Goal: Information Seeking & Learning: Learn about a topic

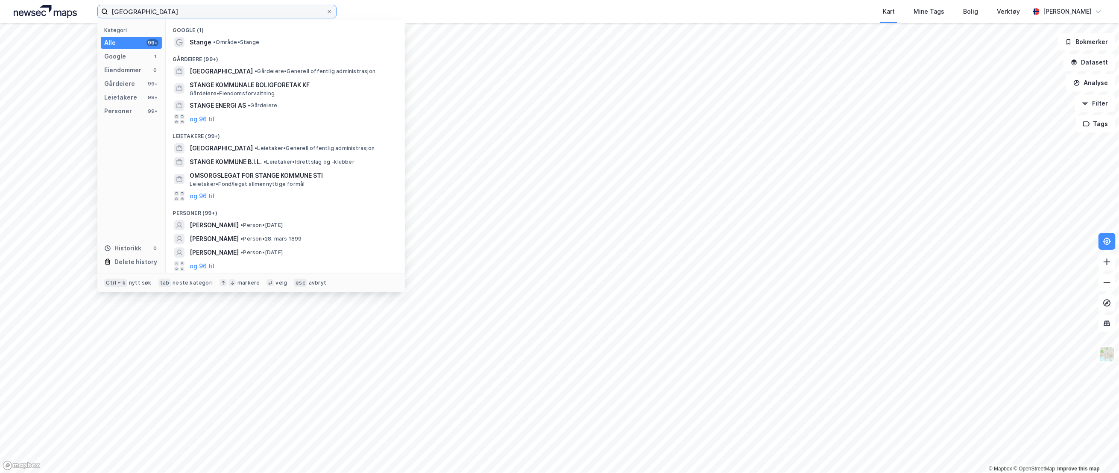
click at [166, 14] on input "[GEOGRAPHIC_DATA]" at bounding box center [217, 11] width 218 height 13
click at [169, 10] on input "[GEOGRAPHIC_DATA]" at bounding box center [217, 11] width 218 height 13
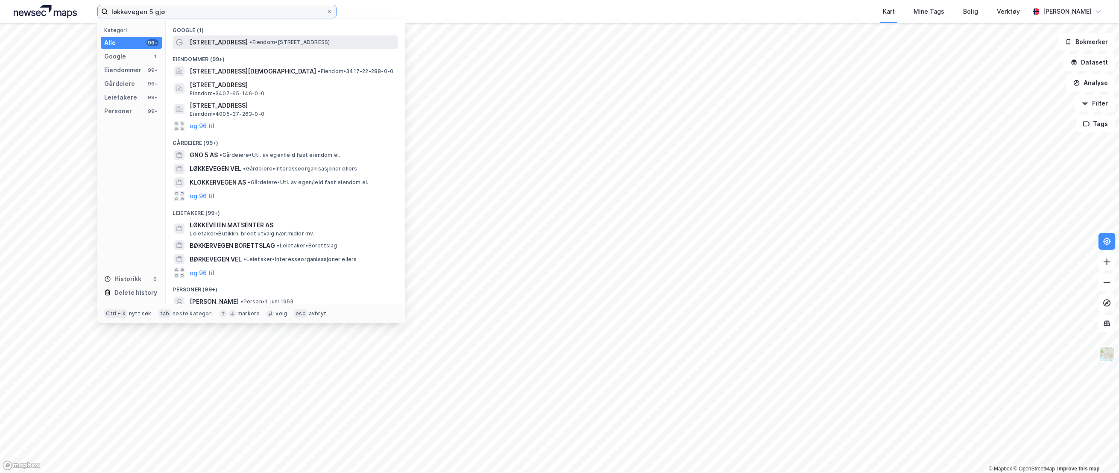
type input "løkkevegen 5 gjø"
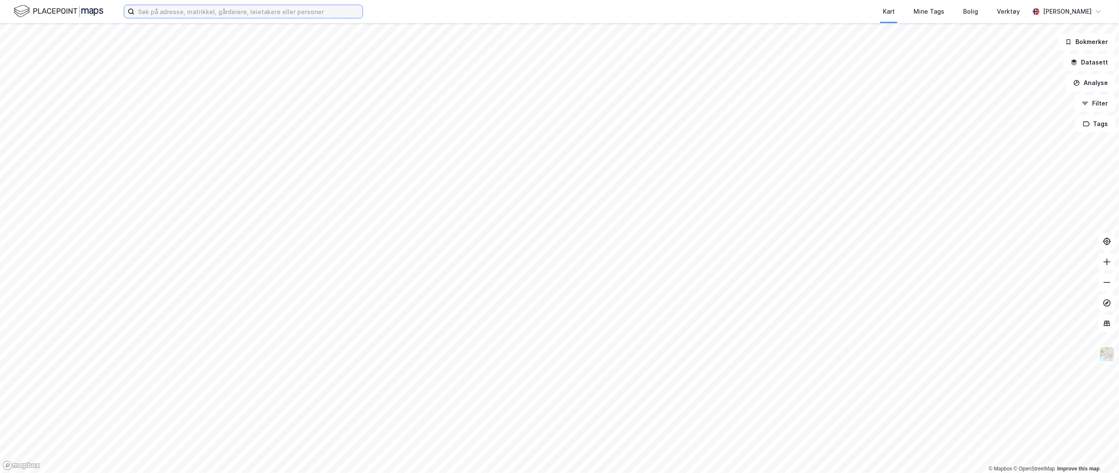
click at [154, 14] on input at bounding box center [249, 11] width 228 height 13
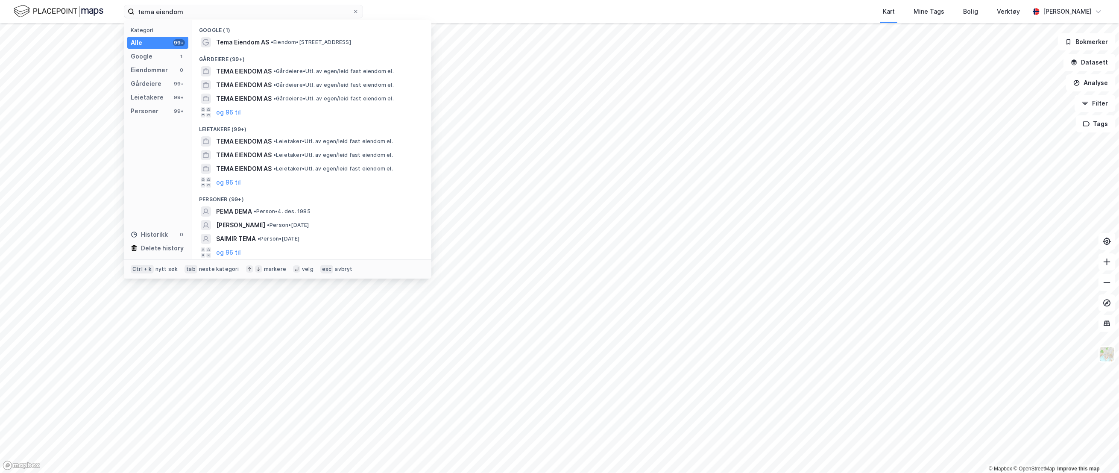
click at [405, 10] on div "Kart Mine Tags Bolig Verktøy" at bounding box center [716, 11] width 625 height 23
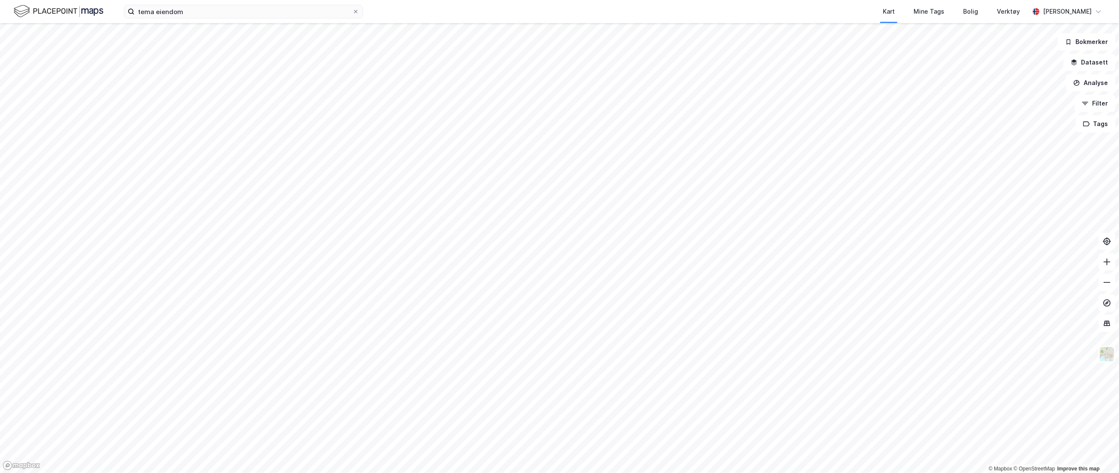
click at [44, 8] on img at bounding box center [59, 11] width 90 height 15
click at [196, 7] on input "tema eiendom" at bounding box center [244, 11] width 218 height 13
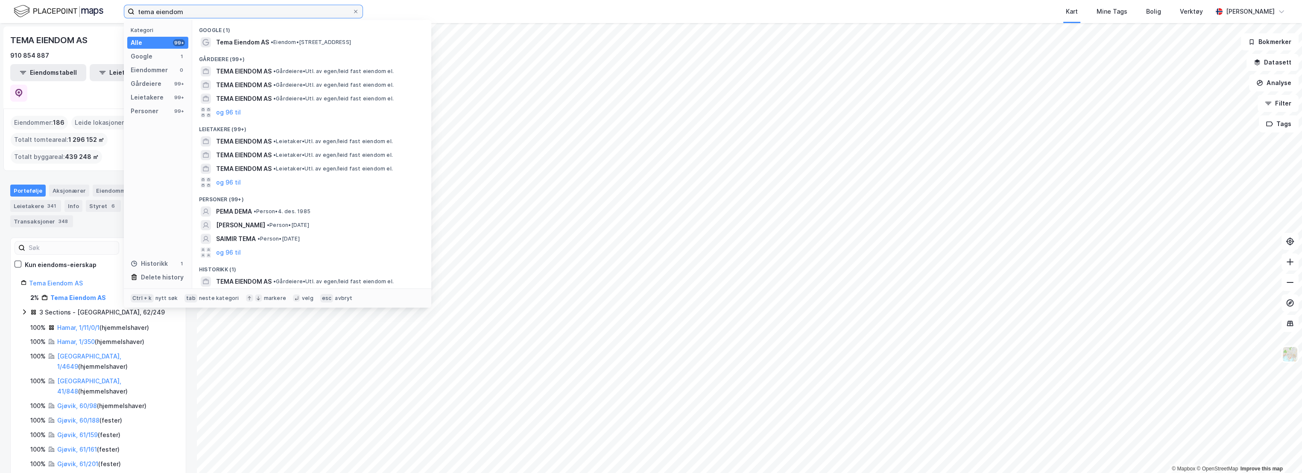
drag, startPoint x: 186, startPoint y: 10, endPoint x: 67, endPoint y: 14, distance: 118.4
click at [67, 14] on div "tema eiendom Kategori Alle 99+ Google 1 Eiendommer 0 Gårdeiere 99+ Leietakere 9…" at bounding box center [651, 11] width 1302 height 23
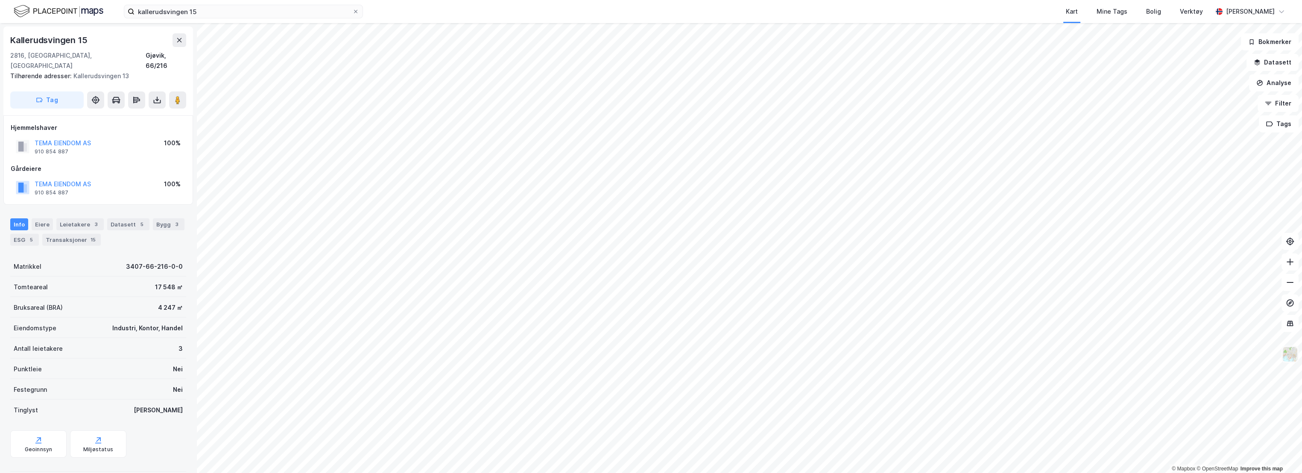
click at [1119, 357] on img at bounding box center [1290, 354] width 16 height 16
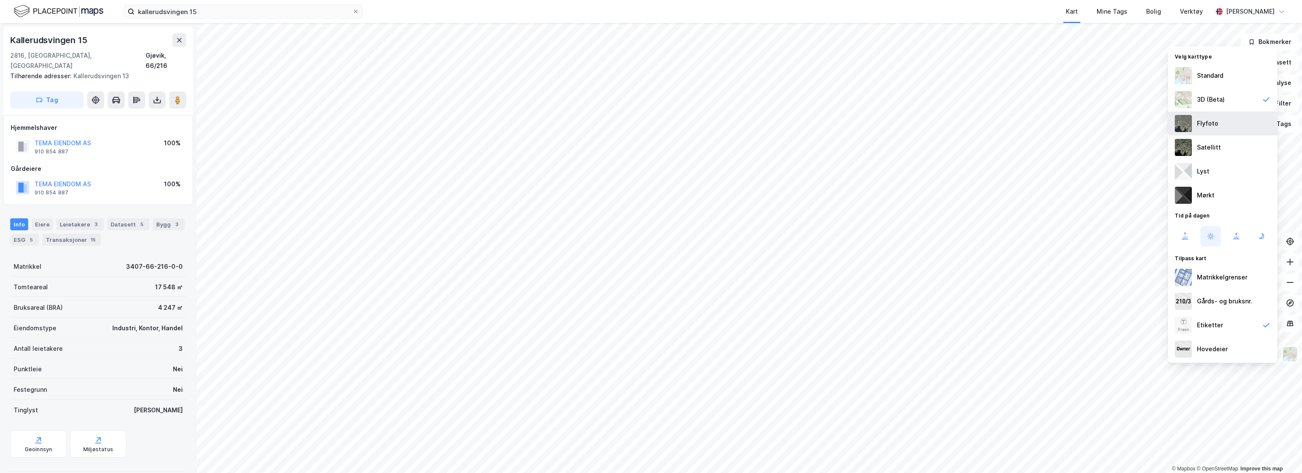
click at [1119, 122] on div "Flyfoto" at bounding box center [1207, 123] width 21 height 10
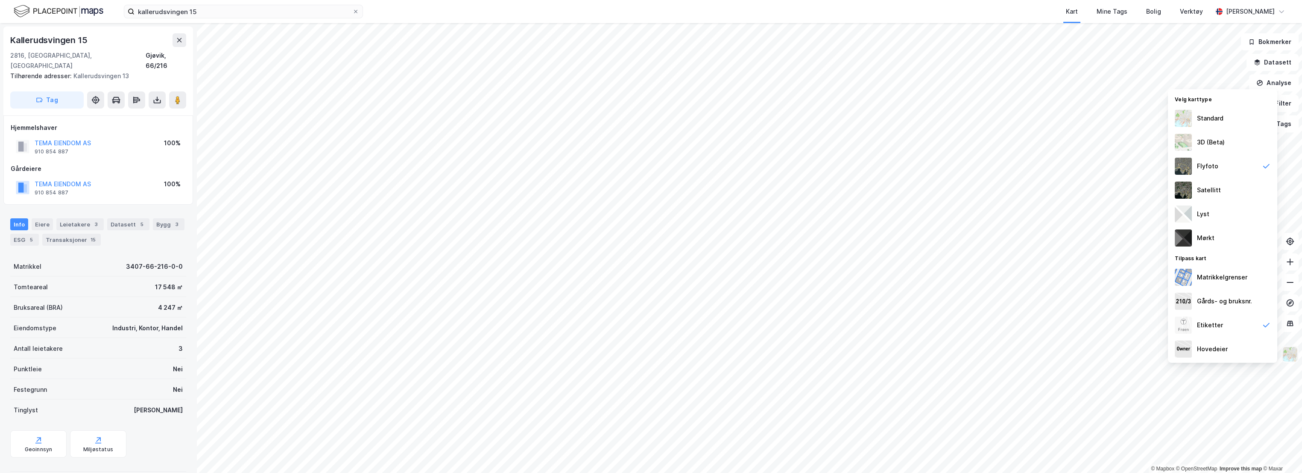
click at [1119, 351] on img at bounding box center [1290, 354] width 16 height 16
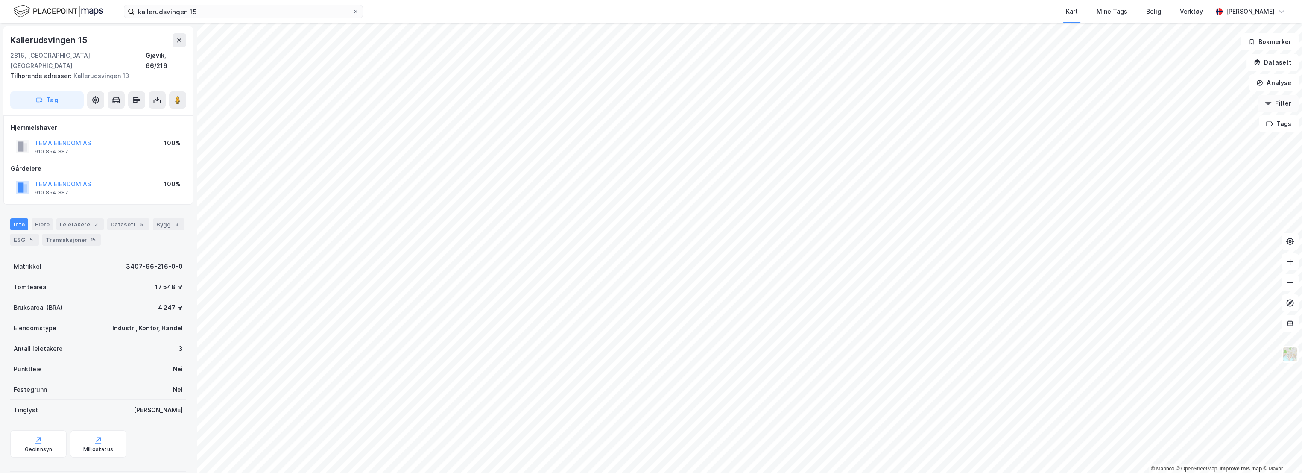
click at [1119, 100] on button "Filter" at bounding box center [1278, 103] width 41 height 17
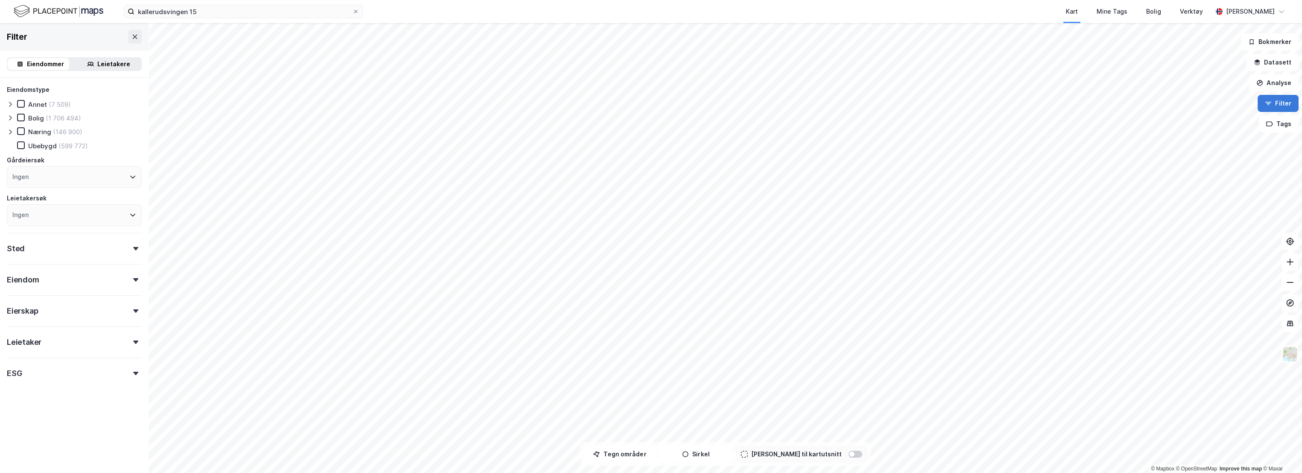
click at [1119, 100] on button "Filter" at bounding box center [1278, 103] width 41 height 17
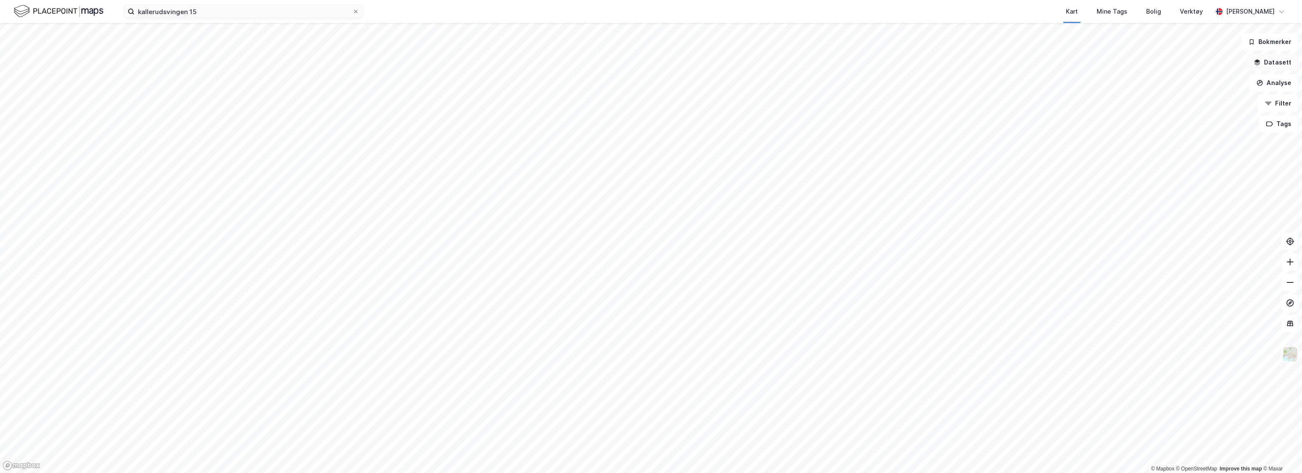
click at [1119, 61] on button "Datasett" at bounding box center [1273, 62] width 52 height 17
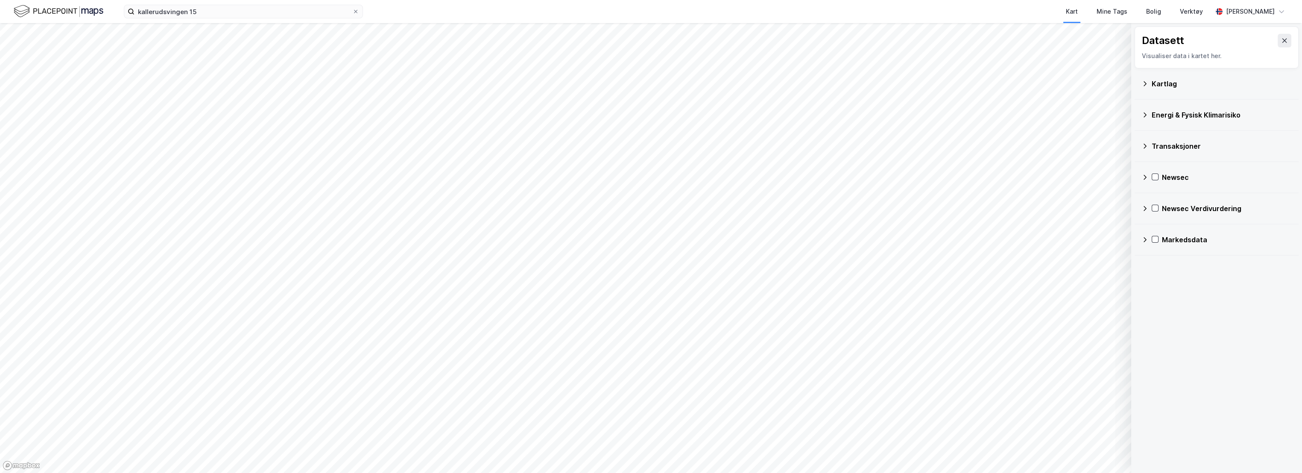
click at [1119, 85] on icon at bounding box center [1145, 83] width 7 height 7
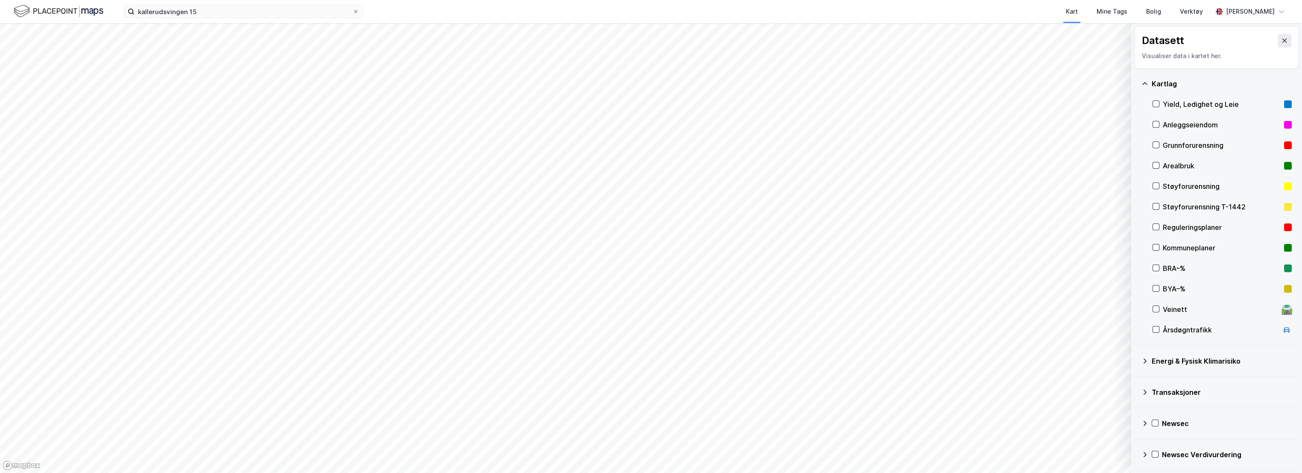
click at [1119, 87] on div "Kartlag" at bounding box center [1217, 83] width 150 height 20
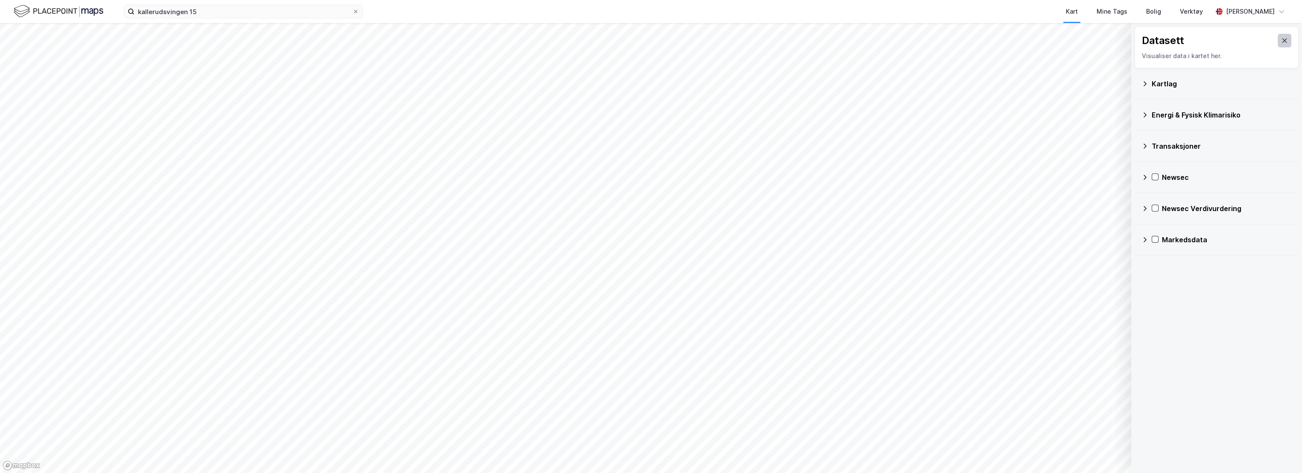
click at [1119, 40] on icon at bounding box center [1284, 40] width 7 height 7
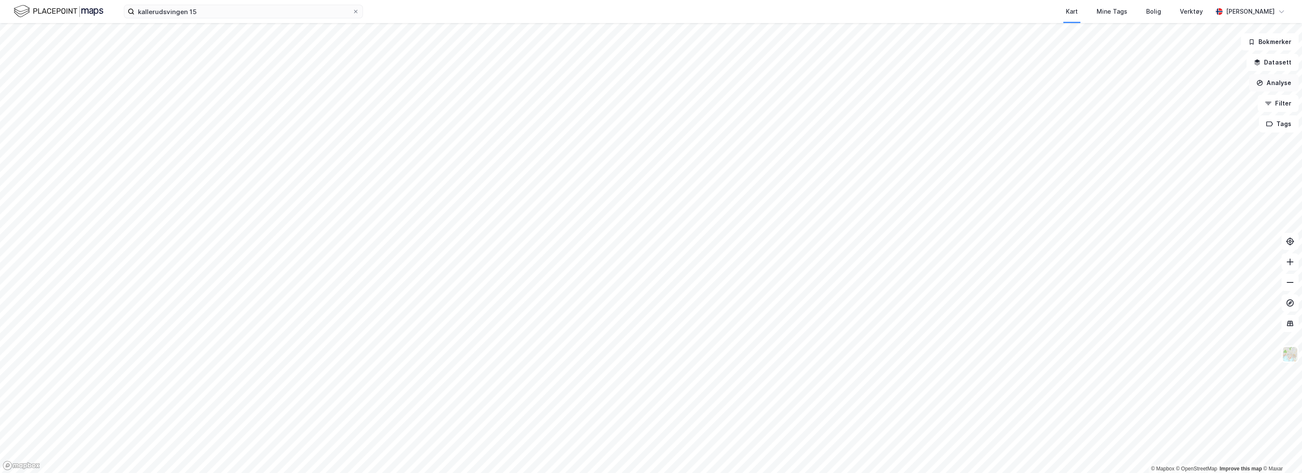
click at [1119, 85] on button "Analyse" at bounding box center [1274, 82] width 50 height 17
click at [1119, 354] on img at bounding box center [1290, 354] width 16 height 16
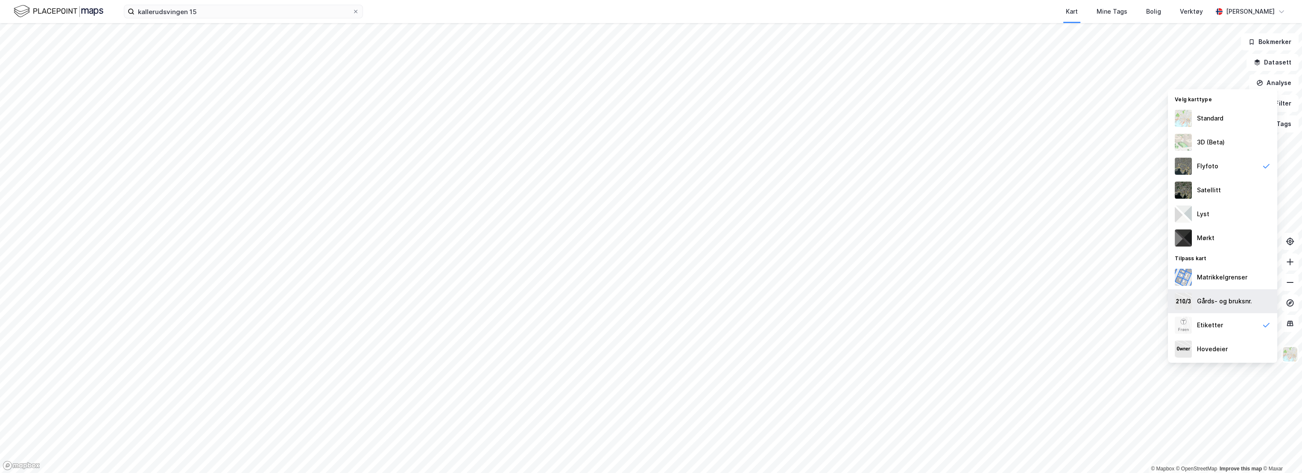
click at [1119, 297] on div "Gårds- og bruksnr." at bounding box center [1224, 301] width 55 height 10
click at [1119, 273] on div "Matrikkelgrenser" at bounding box center [1222, 277] width 50 height 10
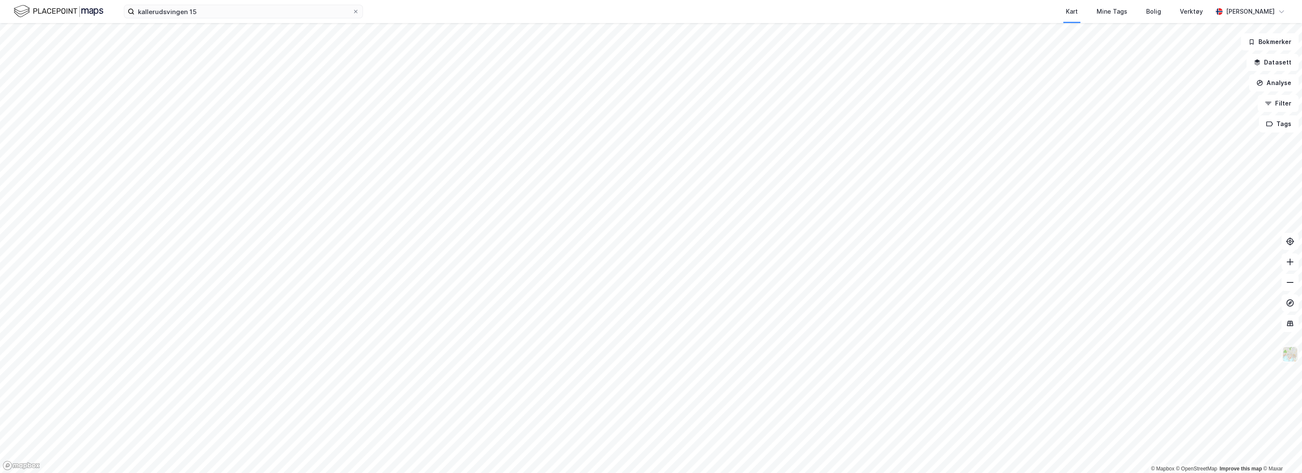
click at [1119, 354] on img at bounding box center [1290, 354] width 16 height 16
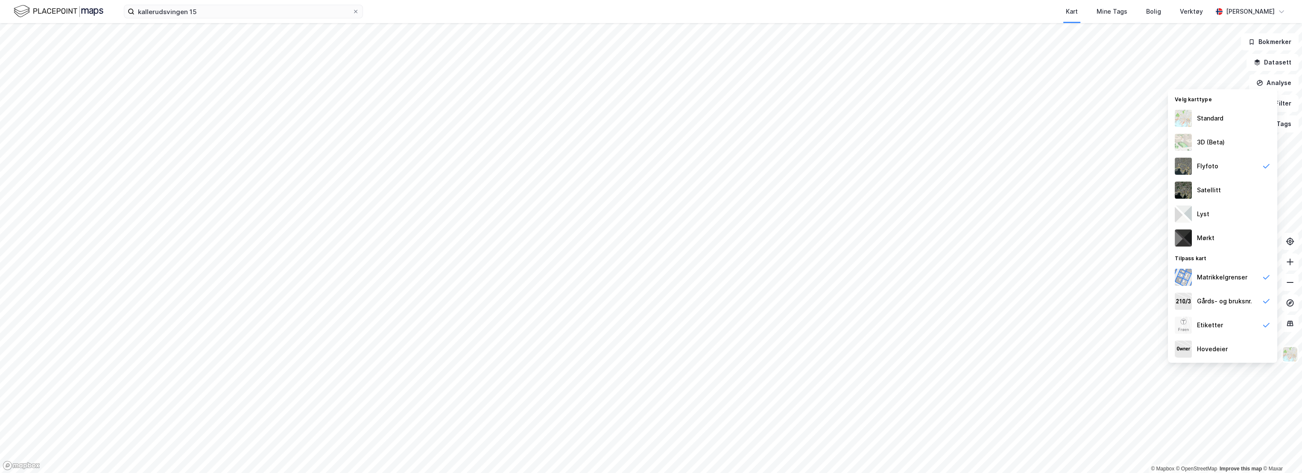
click at [1025, 7] on div "Kart Mine Tags Bolig Verktøy" at bounding box center [808, 11] width 808 height 23
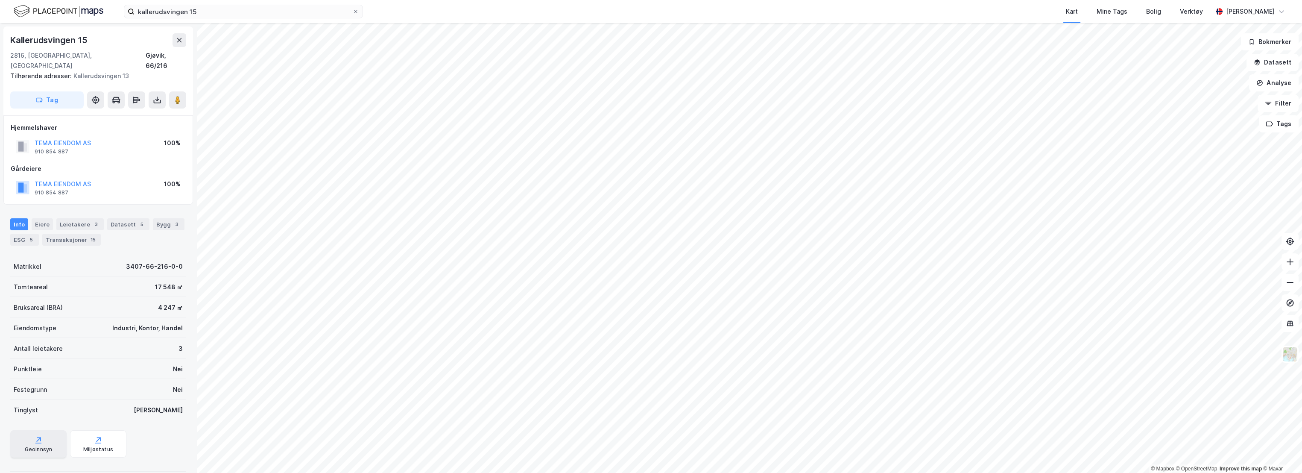
click at [40, 434] on div "Geoinnsyn" at bounding box center [38, 443] width 56 height 27
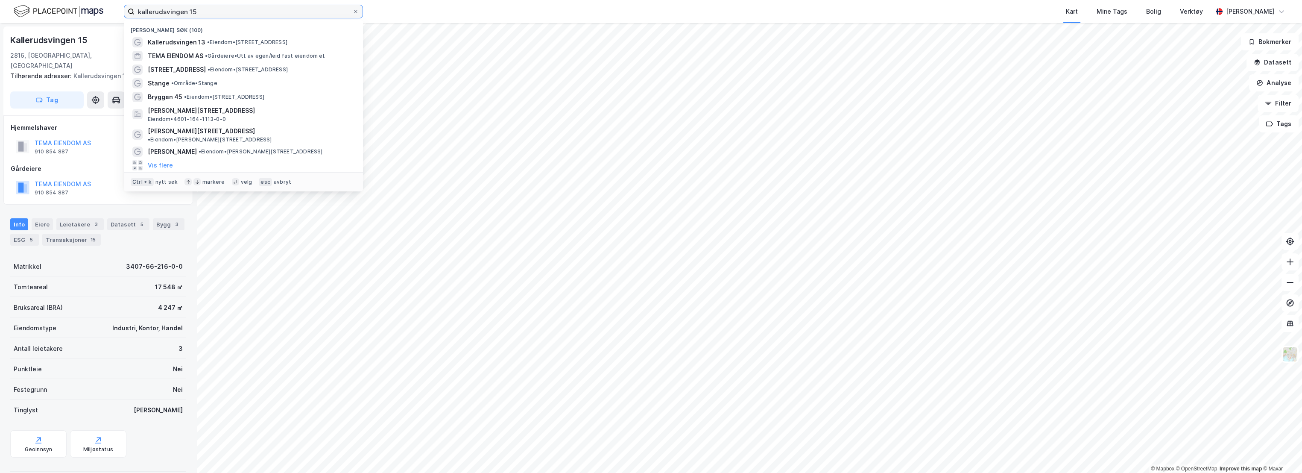
click at [174, 15] on input "kallerudsvingen 15" at bounding box center [244, 11] width 218 height 13
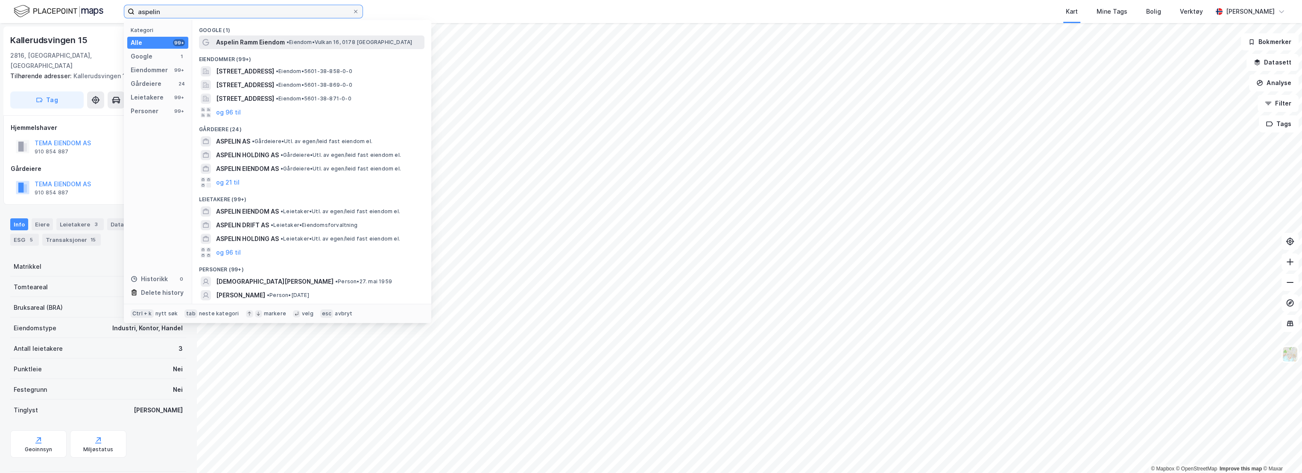
type input "aspelin"
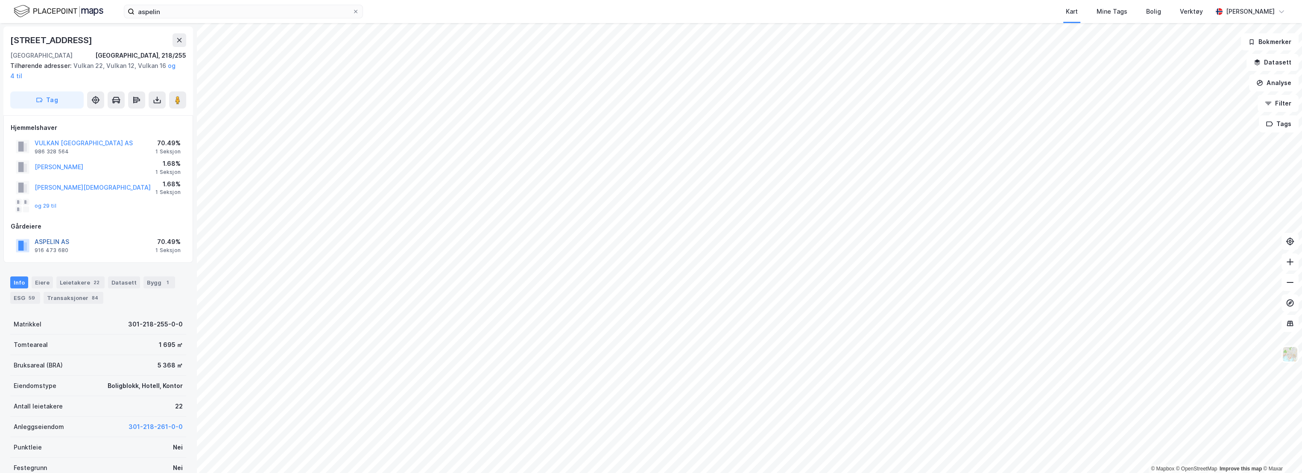
click at [0, 0] on button "ASPELIN AS" at bounding box center [0, 0] width 0 height 0
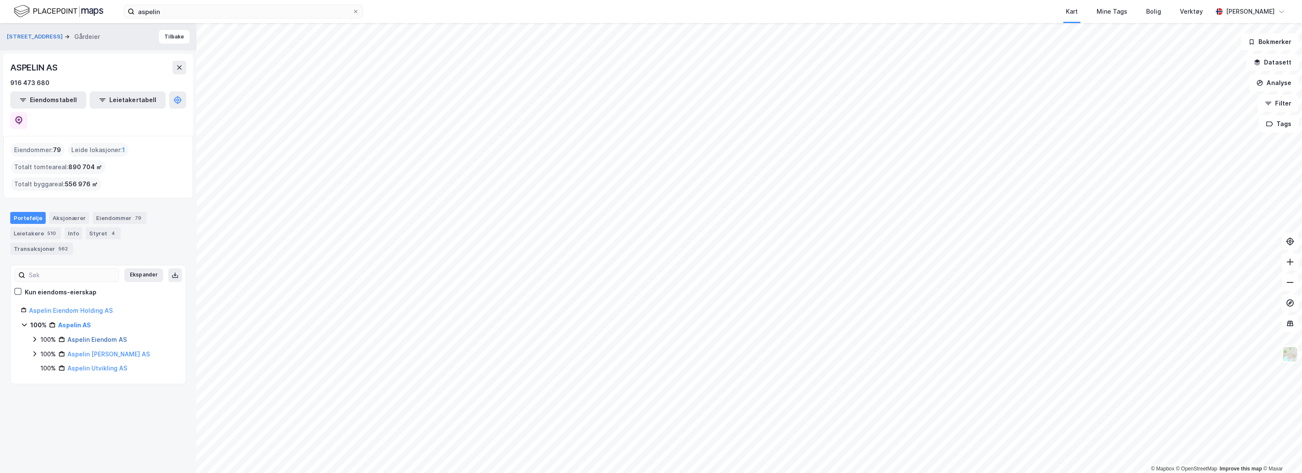
click at [101, 336] on link "Aspelin Eiendom AS" at bounding box center [96, 339] width 59 height 7
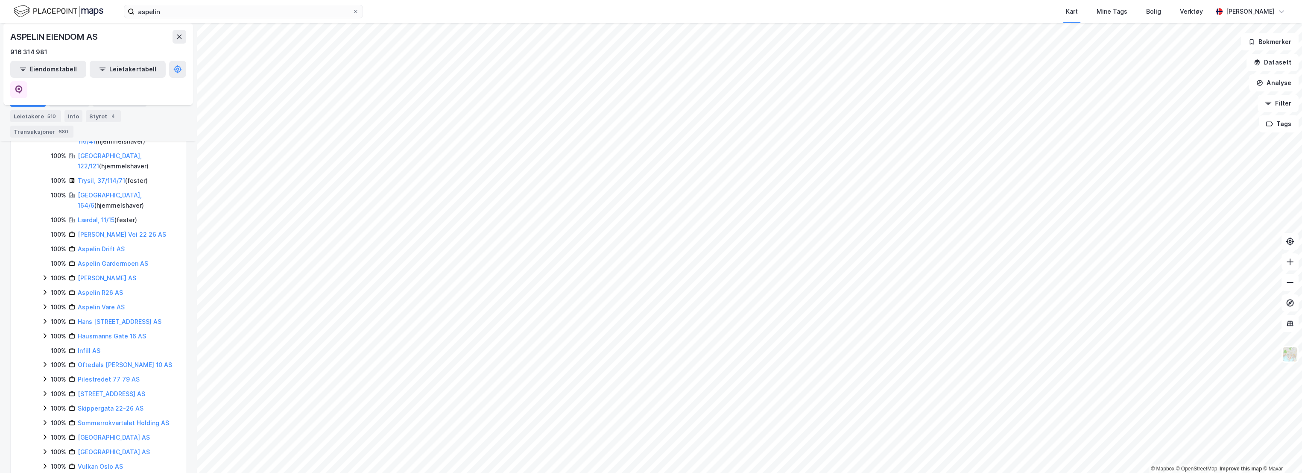
scroll to position [237, 0]
click at [45, 405] on icon at bounding box center [45, 407] width 3 height 5
click at [55, 419] on icon at bounding box center [55, 422] width 7 height 7
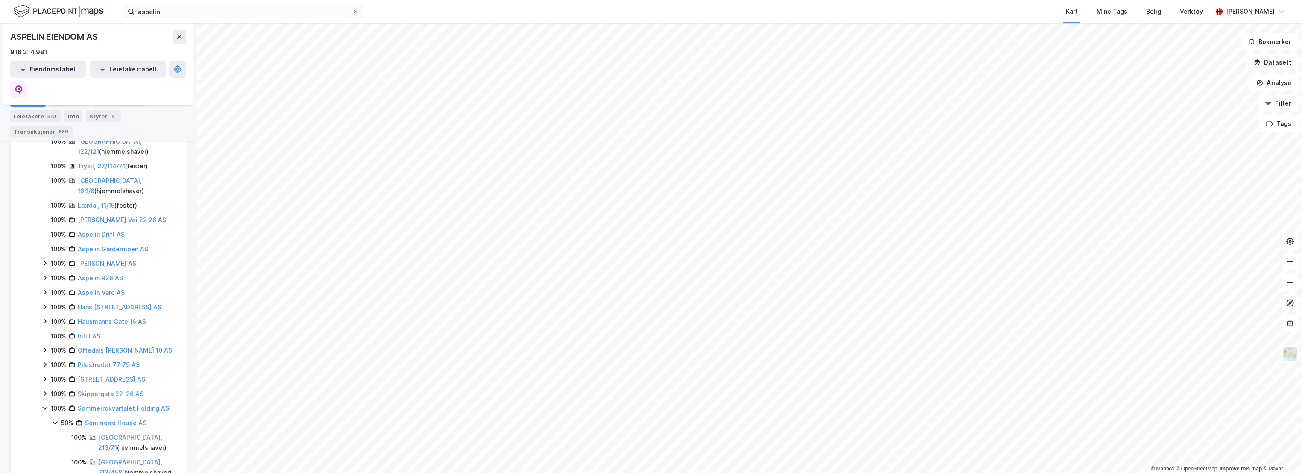
click at [55, 419] on icon at bounding box center [55, 422] width 7 height 7
click at [92, 404] on link "Sommerrokvartalet Holding AS" at bounding box center [123, 407] width 91 height 7
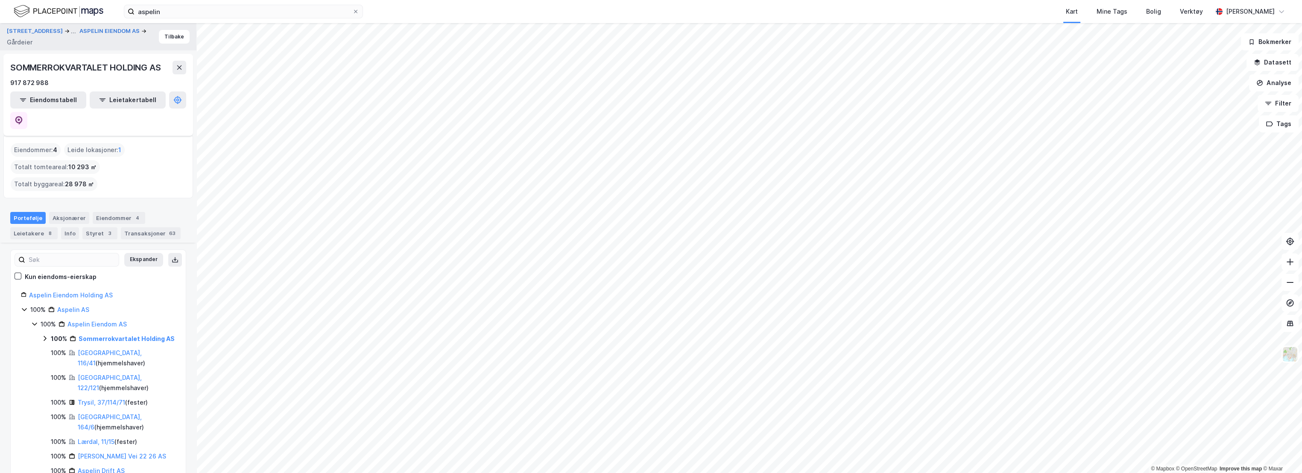
click at [45, 336] on icon at bounding box center [45, 338] width 3 height 5
click at [56, 349] on icon at bounding box center [55, 352] width 7 height 7
click at [126, 363] on link "Oslo, 213/71" at bounding box center [130, 372] width 64 height 18
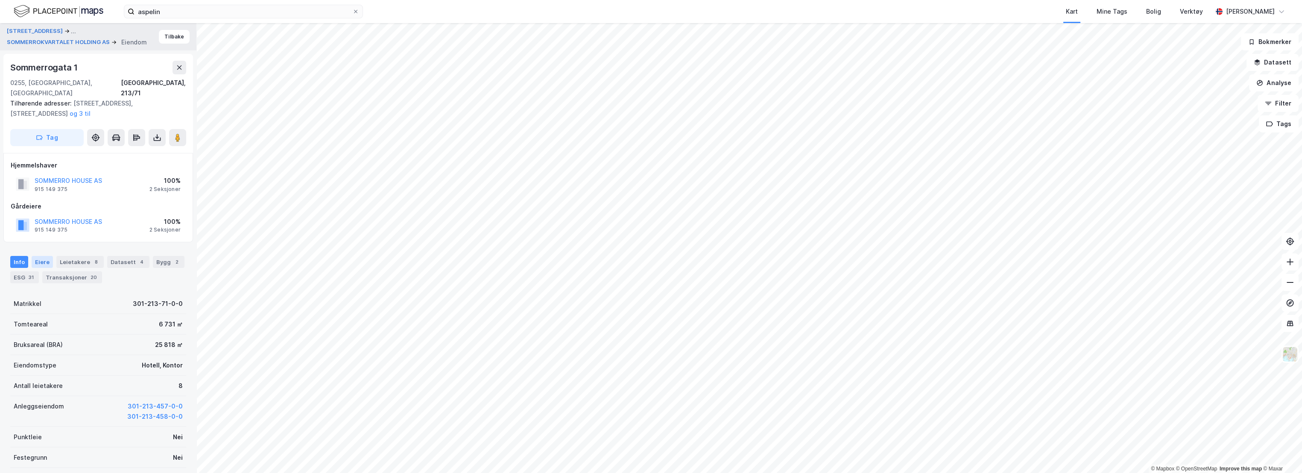
click at [41, 256] on div "Eiere" at bounding box center [42, 262] width 21 height 12
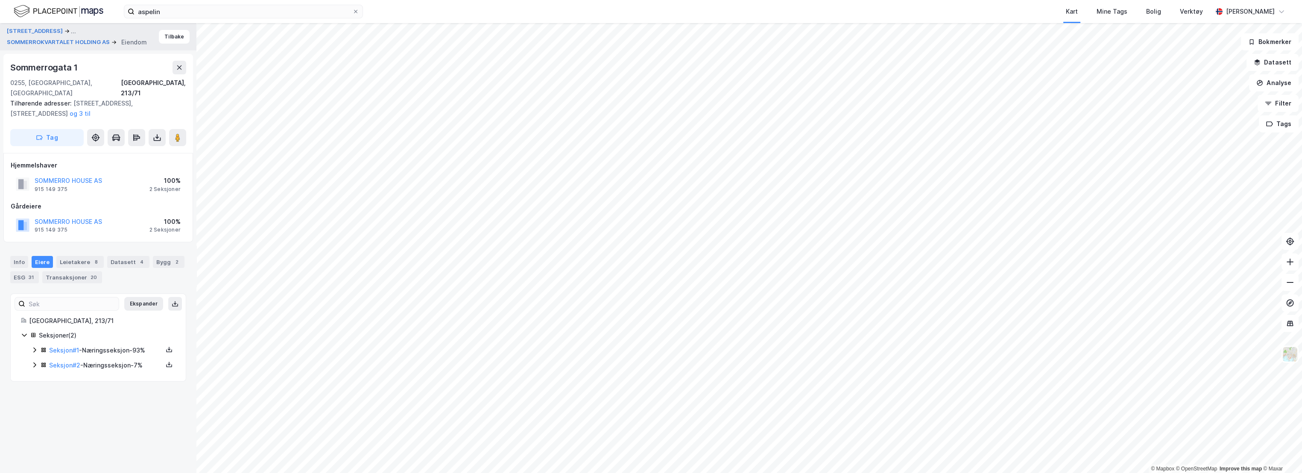
click at [37, 361] on icon at bounding box center [34, 364] width 7 height 7
click at [34, 346] on icon at bounding box center [34, 349] width 7 height 7
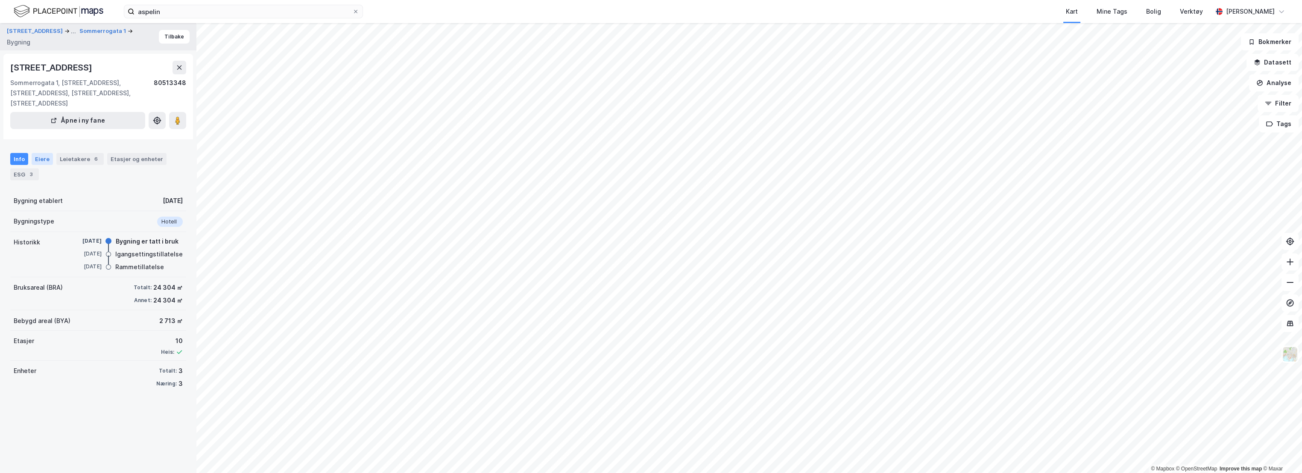
click at [38, 153] on div "Eiere" at bounding box center [42, 159] width 21 height 12
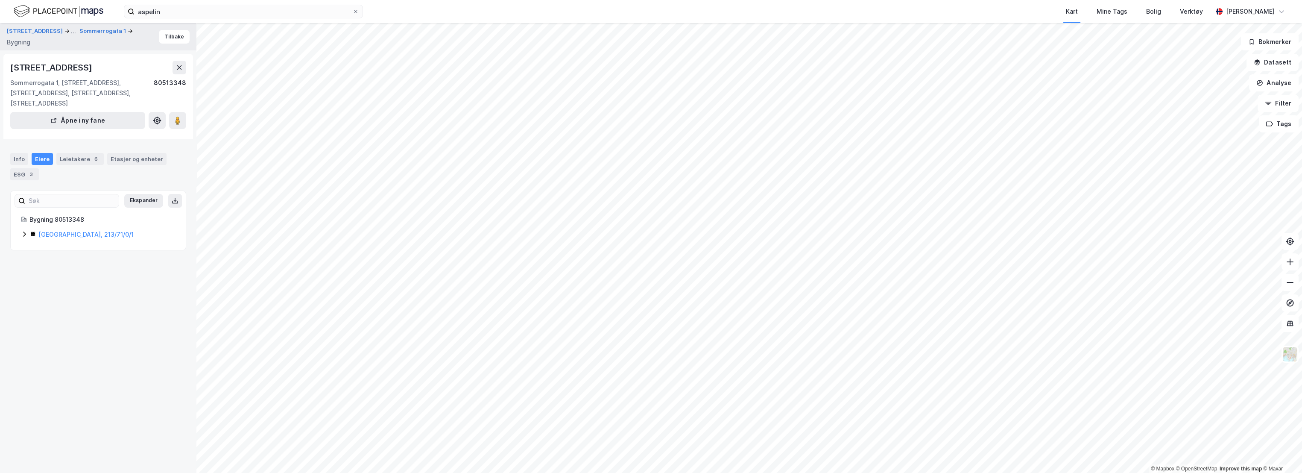
click at [24, 231] on icon at bounding box center [24, 233] width 3 height 5
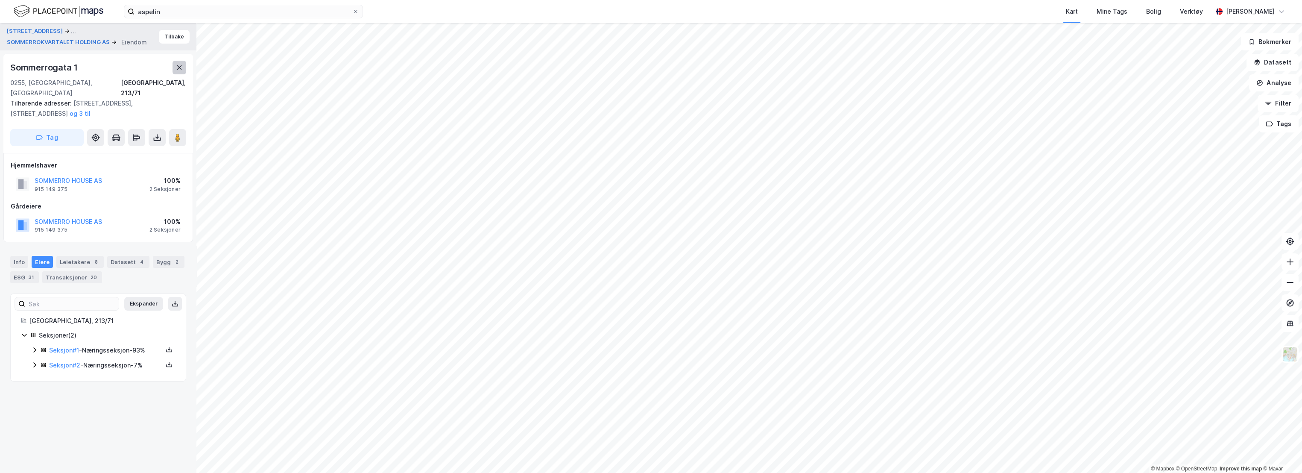
click at [182, 65] on icon at bounding box center [179, 67] width 7 height 7
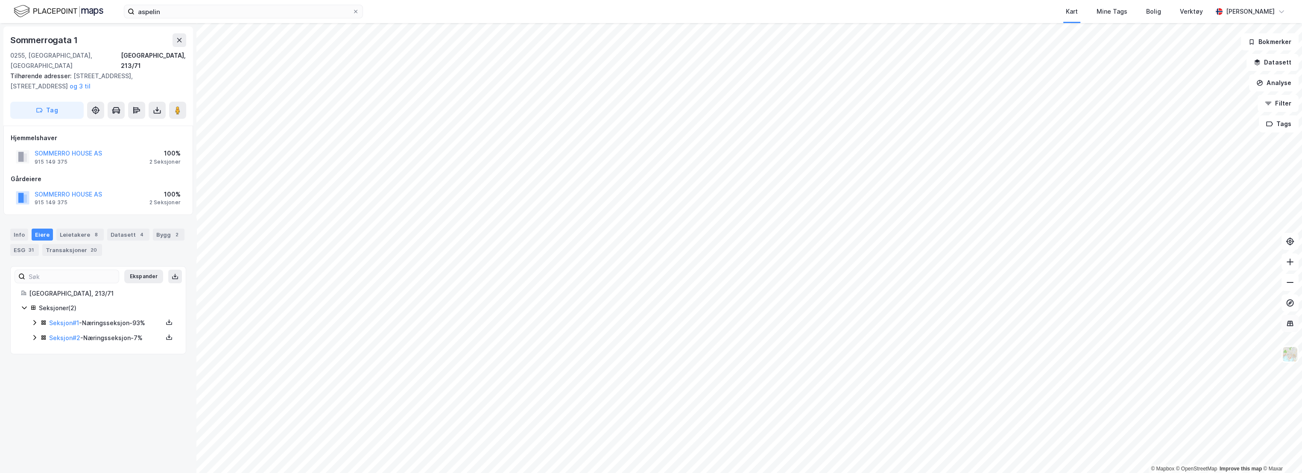
click at [1119, 321] on icon at bounding box center [1290, 323] width 9 height 9
click at [1119, 325] on icon at bounding box center [1290, 323] width 1 height 5
click at [1119, 354] on img at bounding box center [1290, 354] width 16 height 16
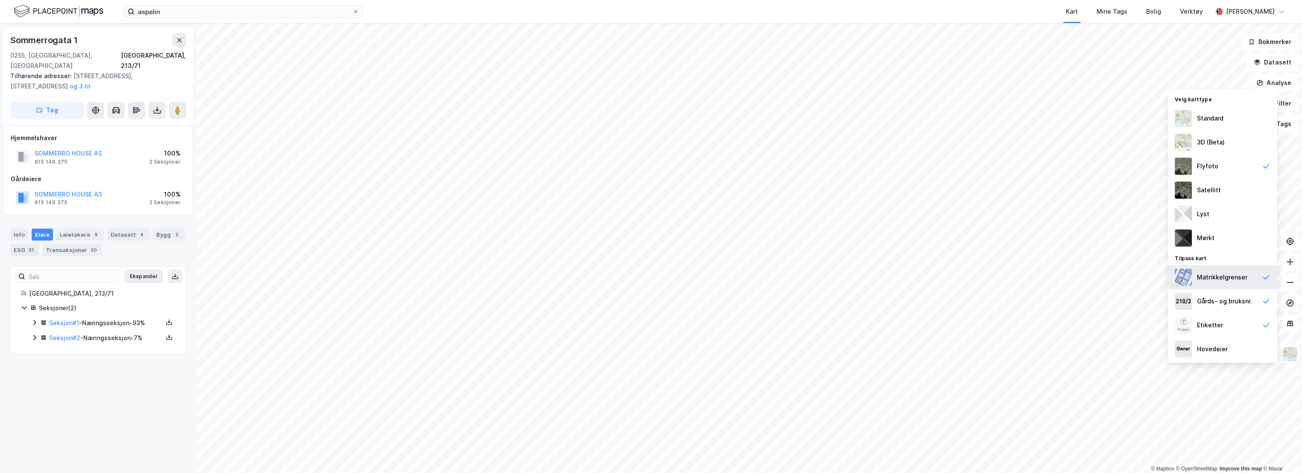
click at [1119, 278] on div "Matrikkelgrenser" at bounding box center [1222, 277] width 50 height 10
click at [1119, 293] on div "Gårds- og bruksnr." at bounding box center [1222, 301] width 109 height 24
click at [1119, 322] on div "Etiketter" at bounding box center [1222, 325] width 109 height 24
click at [1119, 350] on div "Hovedeier" at bounding box center [1212, 349] width 31 height 10
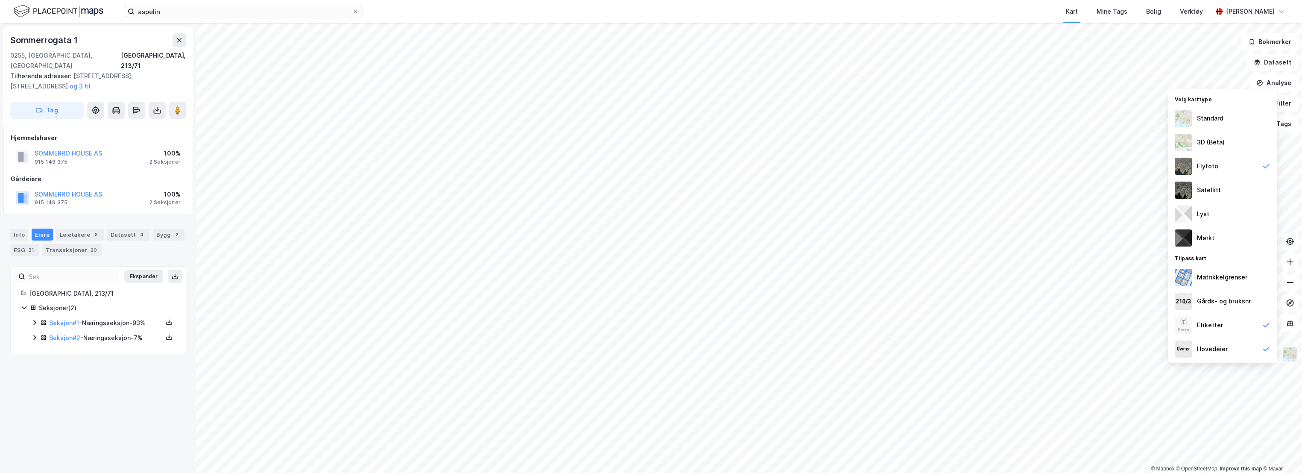
click at [1119, 355] on img at bounding box center [1290, 354] width 16 height 16
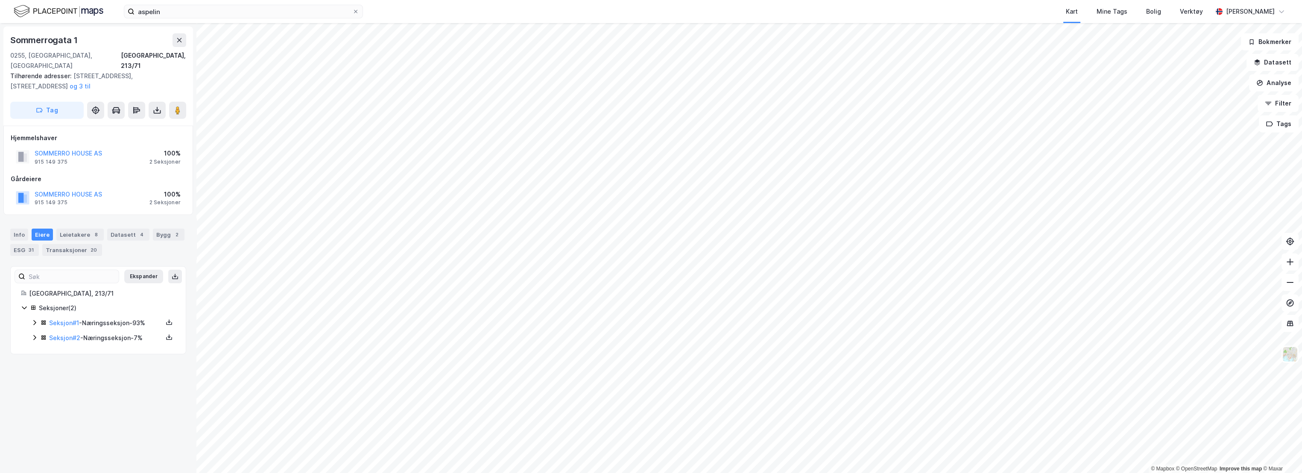
click at [10, 221] on div "Info Eiere Leietakere 8 Datasett 4 Bygg 2 ESG 31 Transaksjoner 20" at bounding box center [98, 238] width 196 height 41
click at [13, 228] on div "Info" at bounding box center [19, 234] width 18 height 12
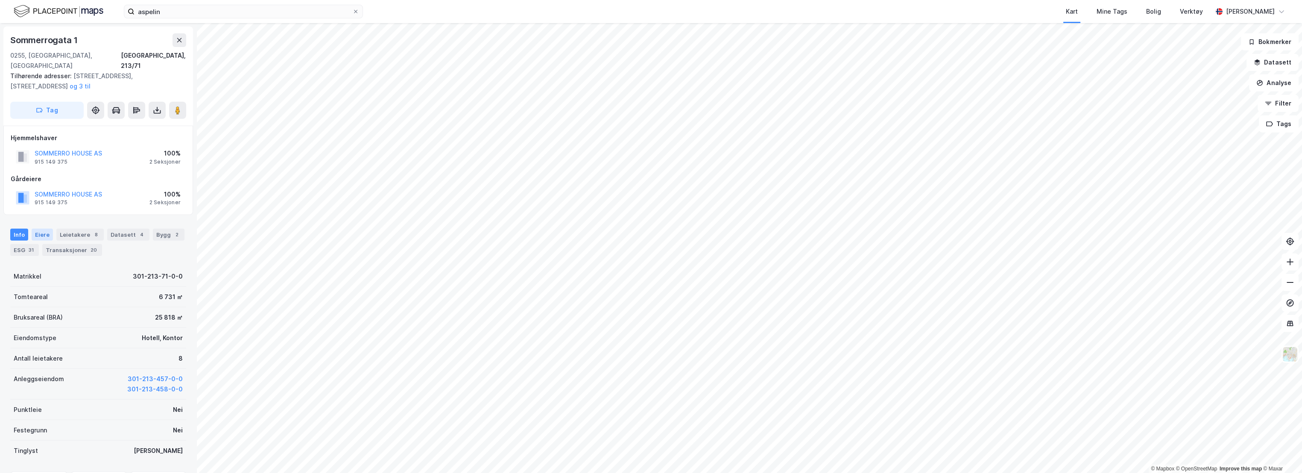
click at [43, 228] on div "Eiere" at bounding box center [42, 234] width 21 height 12
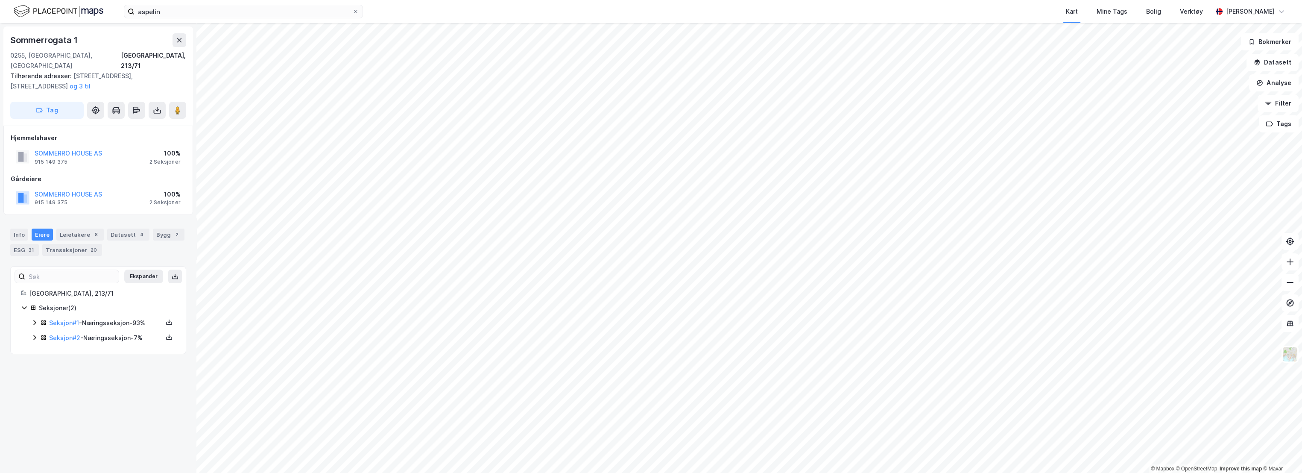
click at [36, 334] on icon at bounding box center [34, 337] width 7 height 7
click at [35, 319] on icon at bounding box center [34, 322] width 7 height 7
click at [0, 0] on button "SOMMERRO HOUSE AS" at bounding box center [0, 0] width 0 height 0
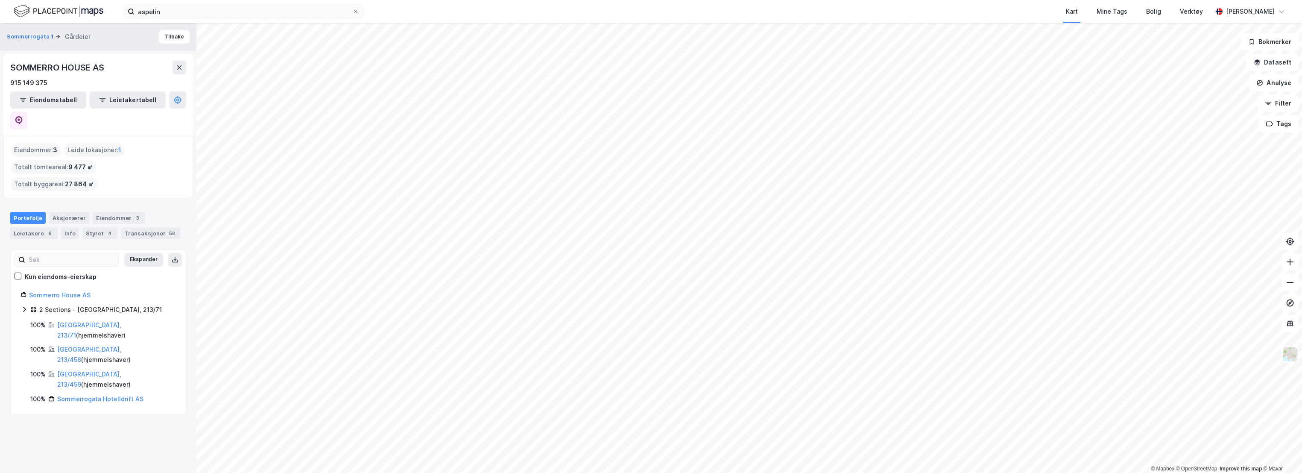
click at [24, 306] on icon at bounding box center [24, 309] width 7 height 7
click at [23, 116] on icon at bounding box center [19, 120] width 9 height 9
click at [1119, 354] on img at bounding box center [1290, 354] width 16 height 16
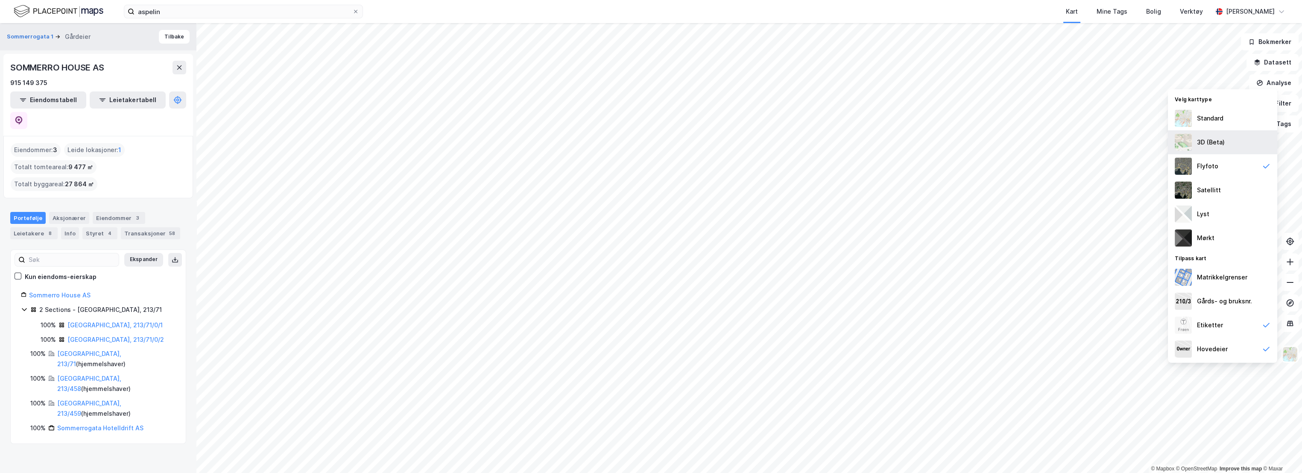
click at [1119, 143] on div "3D (Beta)" at bounding box center [1211, 142] width 28 height 10
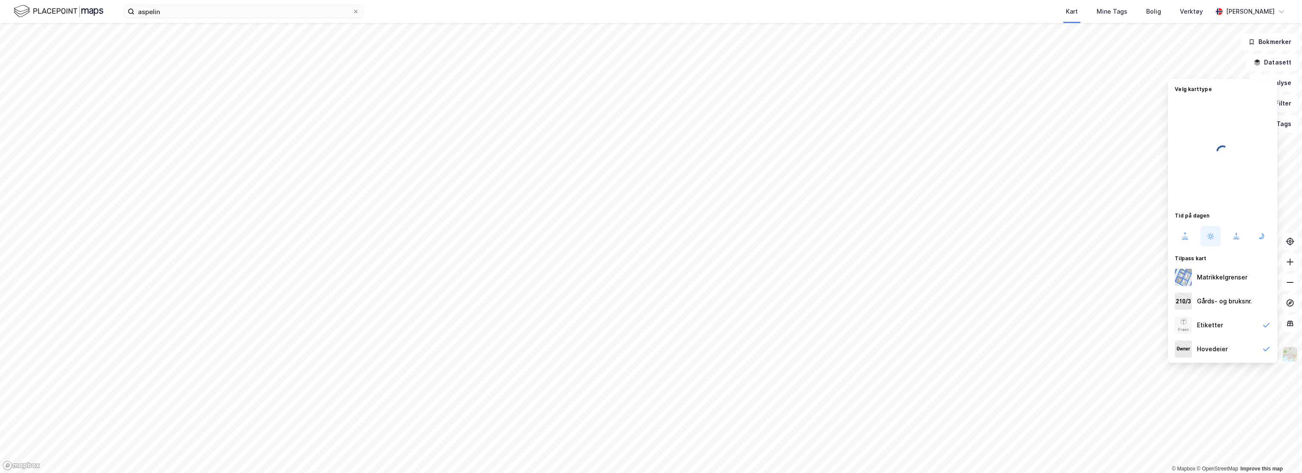
click at [1119, 349] on div at bounding box center [651, 236] width 1302 height 473
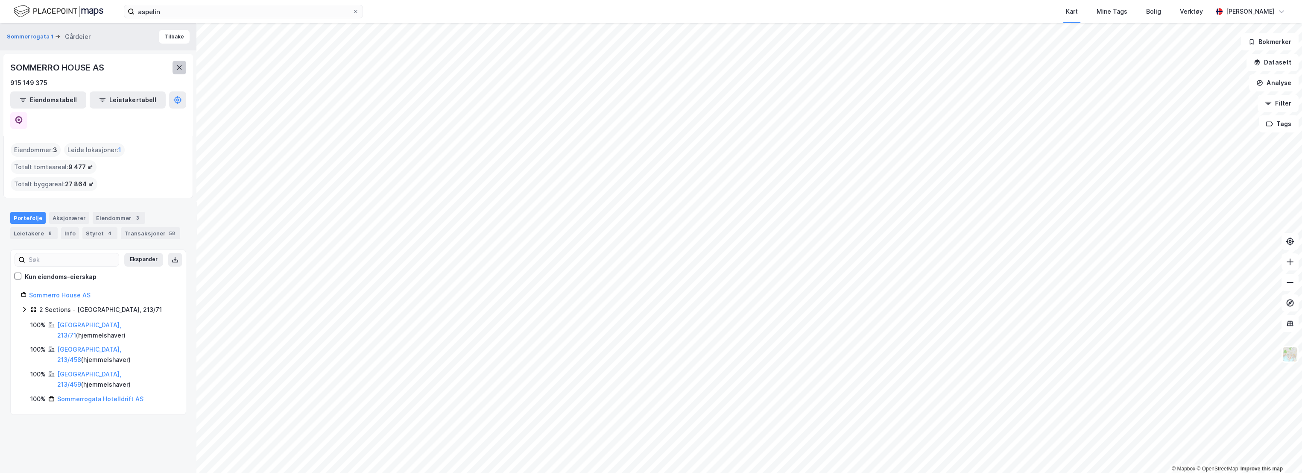
click at [180, 67] on icon at bounding box center [179, 67] width 7 height 7
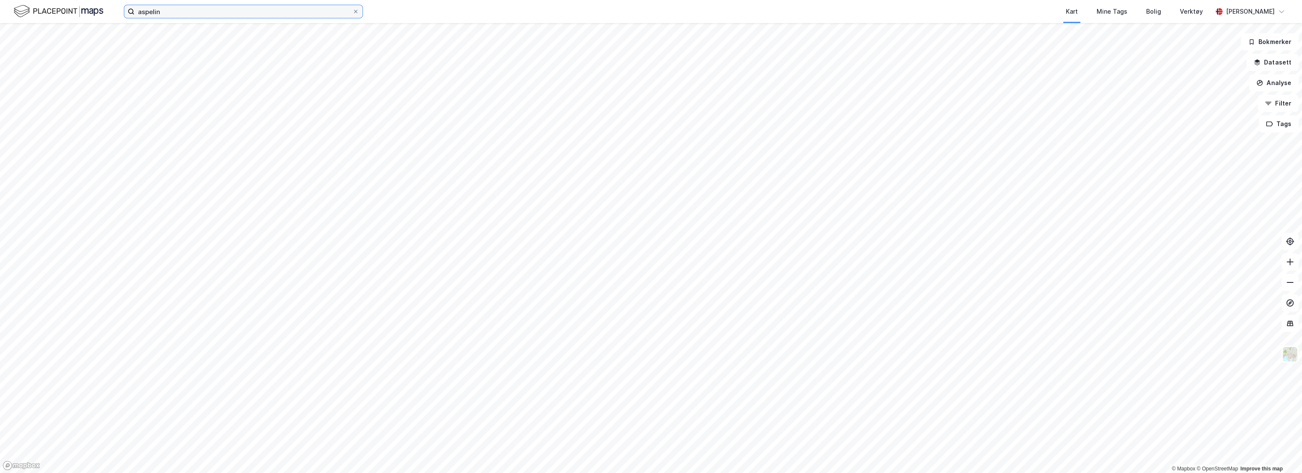
click at [200, 9] on input "aspelin" at bounding box center [244, 11] width 218 height 13
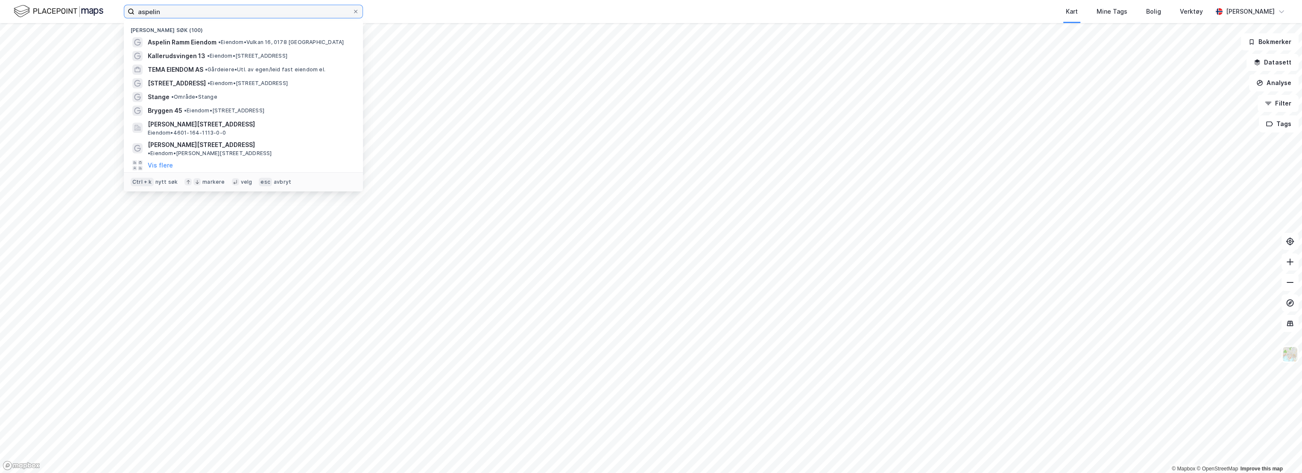
click at [200, 9] on input "aspelin" at bounding box center [244, 11] width 218 height 13
click at [228, 122] on span "[PERSON_NAME][STREET_ADDRESS]" at bounding box center [250, 124] width 205 height 10
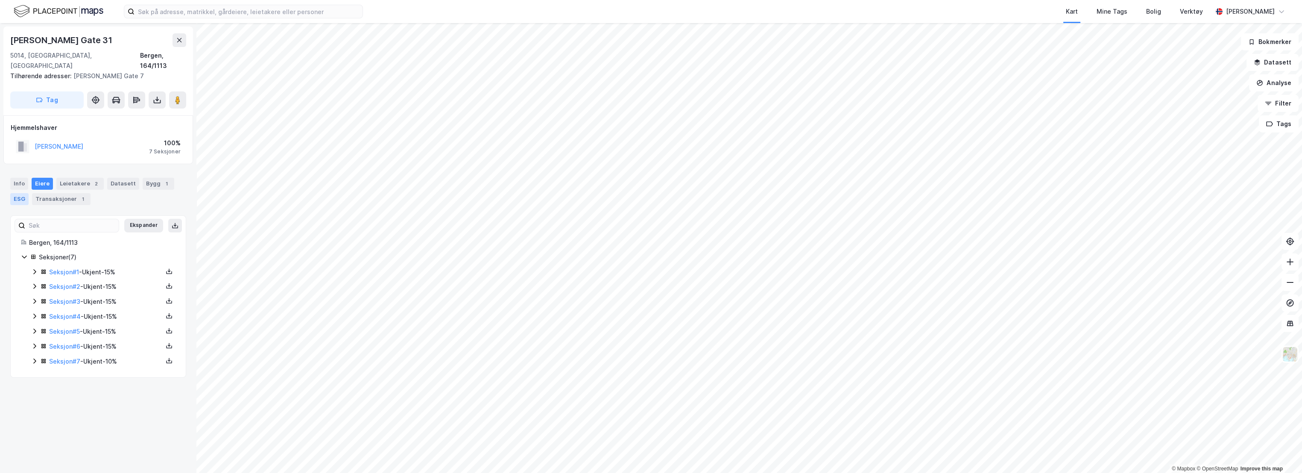
click at [19, 193] on div "ESG" at bounding box center [19, 199] width 18 height 12
